Goal: Go to known website: Go to known website

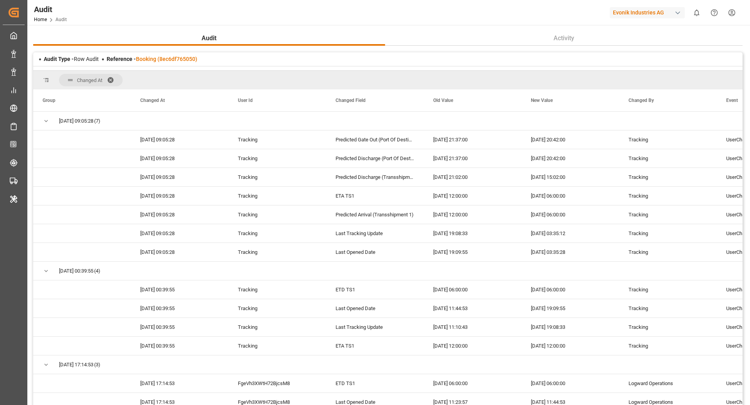
scroll to position [181, 0]
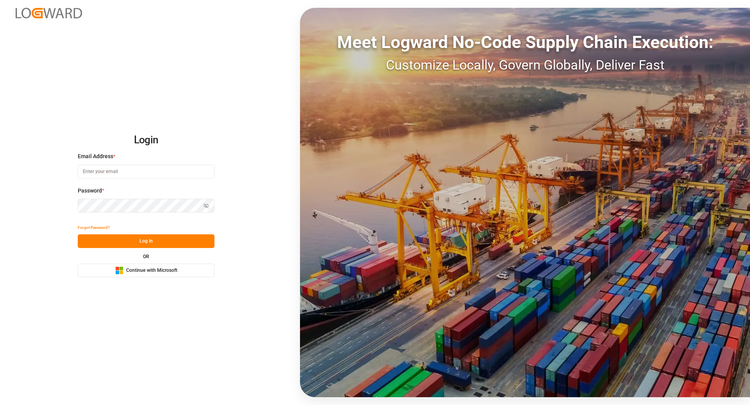
click at [130, 269] on span "Continue with Microsoft" at bounding box center [151, 270] width 51 height 7
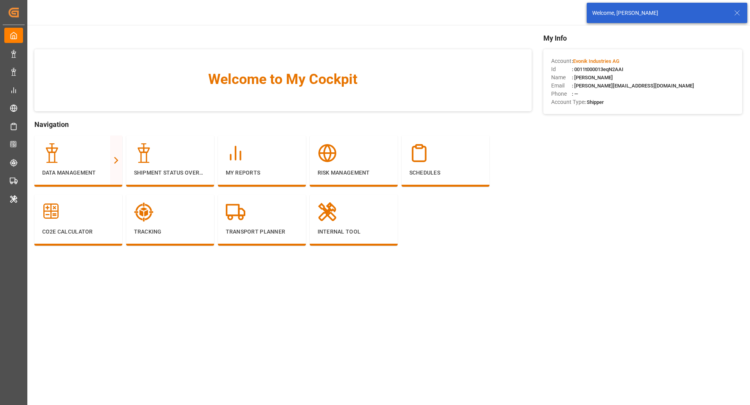
click at [735, 15] on line at bounding box center [737, 13] width 5 height 5
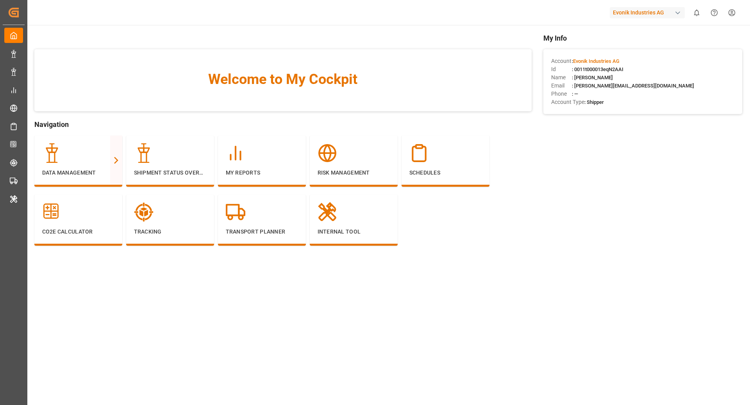
click at [667, 13] on div "Evonik Industries AG" at bounding box center [647, 12] width 75 height 11
type input "compo e"
click at [627, 49] on span "Compo Expert" at bounding box center [623, 52] width 35 height 8
